Goal: Transaction & Acquisition: Obtain resource

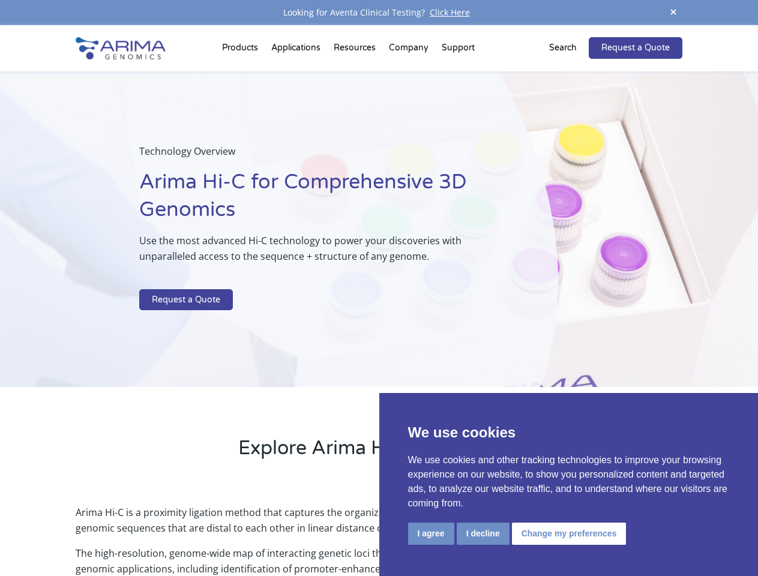
click at [378, 288] on p at bounding box center [318, 282] width 358 height 16
click at [431, 533] on button "I agree" at bounding box center [431, 533] width 46 height 22
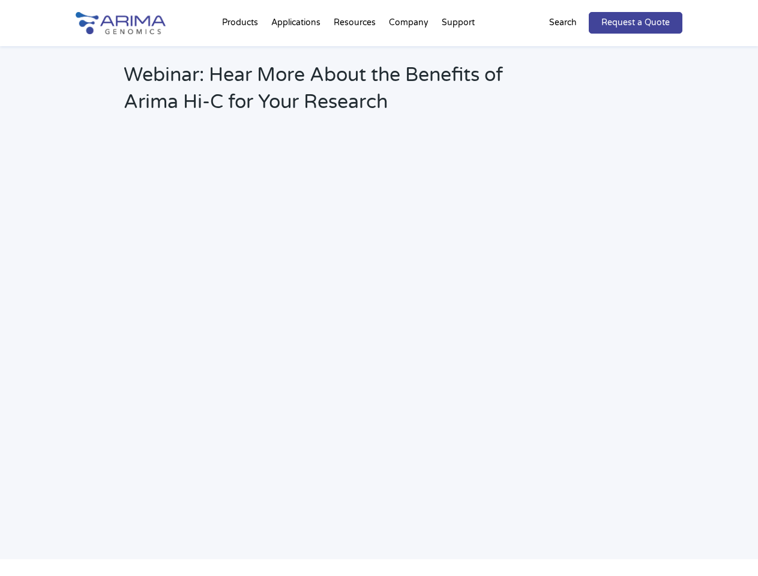
click at [673, 13] on link "Request a Quote" at bounding box center [635, 23] width 94 height 22
click at [242, 62] on h2 "Webinar: Hear More About the Benefits of Arima Hi-C for Your Research" at bounding box center [323, 93] width 398 height 63
click at [356, 62] on h2 "Webinar: Hear More About the Benefits of Arima Hi-C for Your Research" at bounding box center [323, 93] width 398 height 63
click at [409, 62] on h2 "Webinar: Hear More About the Benefits of Arima Hi-C for Your Research" at bounding box center [323, 93] width 398 height 63
click at [458, 62] on h2 "Webinar: Hear More About the Benefits of Arima Hi-C for Your Research" at bounding box center [323, 93] width 398 height 63
